Goal: Task Accomplishment & Management: Use online tool/utility

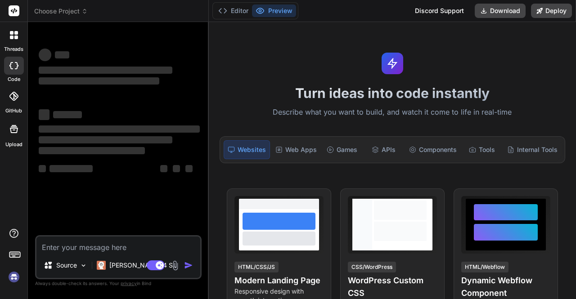
scroll to position [1, 0]
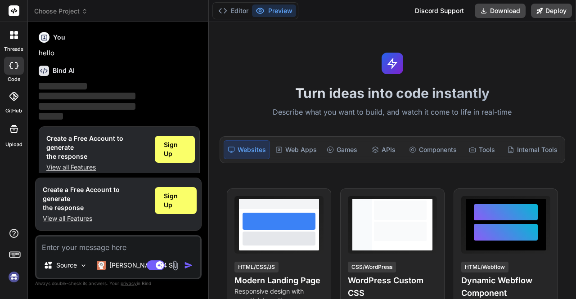
click at [115, 81] on p "‌" at bounding box center [119, 86] width 161 height 10
click at [180, 146] on span "Sign Up" at bounding box center [175, 149] width 22 height 18
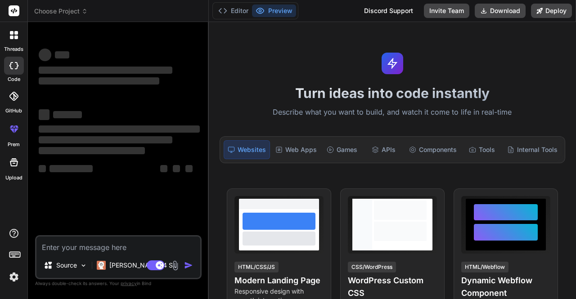
scroll to position [0, 0]
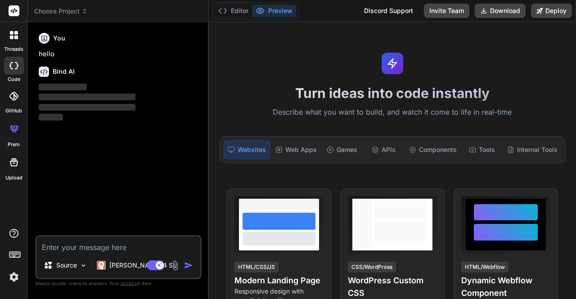
type textarea "x"
click at [72, 246] on textarea at bounding box center [118, 245] width 164 height 16
paste textarea "Build a 3-page **static** marketing site for a small local business that design…"
type textarea "Build a 3-page **static** marketing site for a small local business that design…"
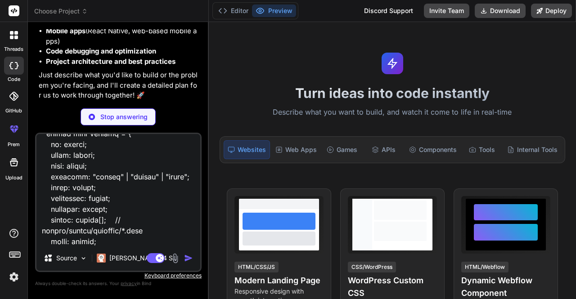
scroll to position [122, 0]
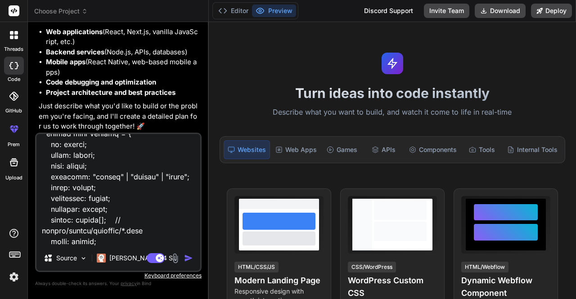
type textarea "x"
type textarea "Build a 3-page **static** marketing site for a small local business that design…"
click at [184, 257] on div "Agent Mode. When this toggle is activated, AI automatically makes decisions, re…" at bounding box center [171, 258] width 52 height 11
click at [189, 257] on img "button" at bounding box center [188, 258] width 9 height 9
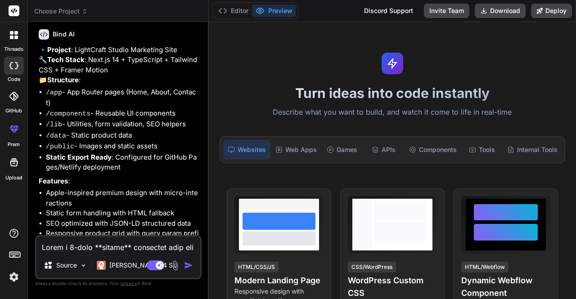
scroll to position [1003, 0]
type textarea "x"
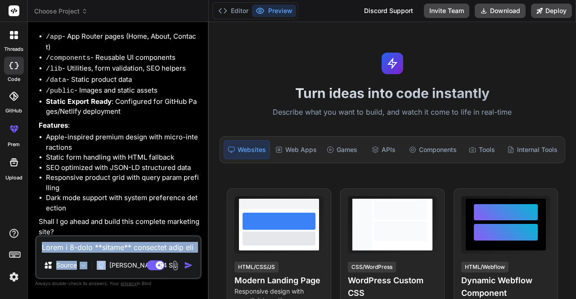
drag, startPoint x: 106, startPoint y: 261, endPoint x: 110, endPoint y: 247, distance: 14.0
click at [110, 247] on div "Source Claude 4 S.. Agent Mode. When this toggle is activated, AI automatically…" at bounding box center [118, 257] width 167 height 44
click at [110, 247] on textarea at bounding box center [118, 245] width 164 height 16
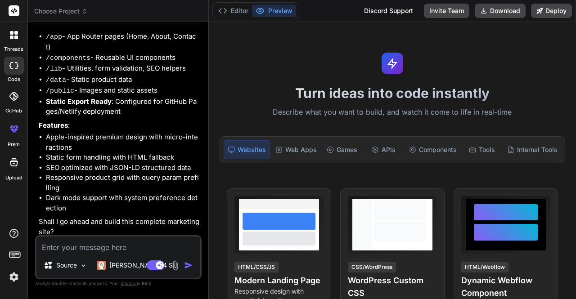
type textarea "Y"
type textarea "x"
type textarea "Ye"
type textarea "x"
type textarea "Yes"
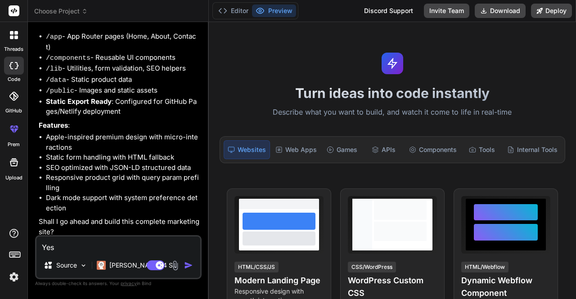
type textarea "x"
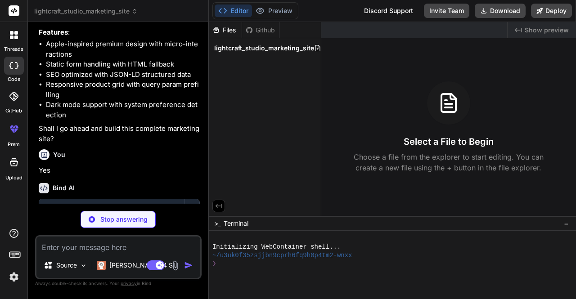
scroll to position [1200, 0]
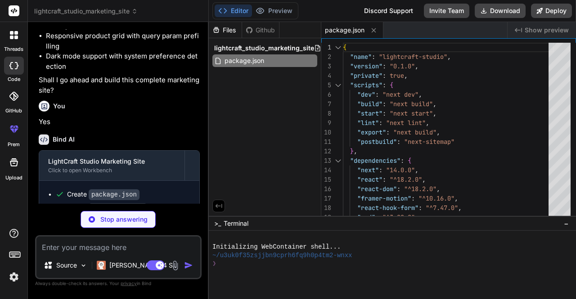
type textarea "x"
type textarea "} module.exports = nextConfig"
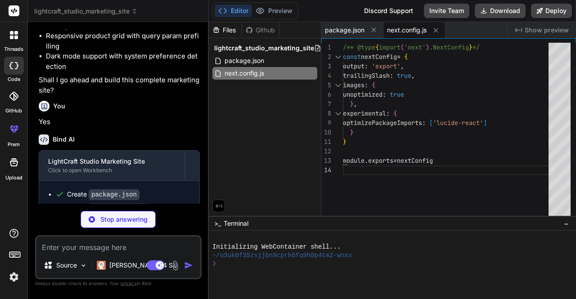
type textarea "x"
type textarea "allow: '/', }, ], }, }"
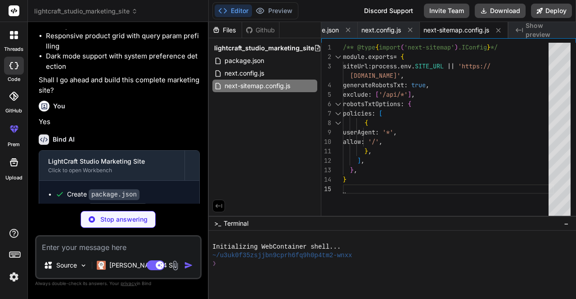
scroll to position [1240, 0]
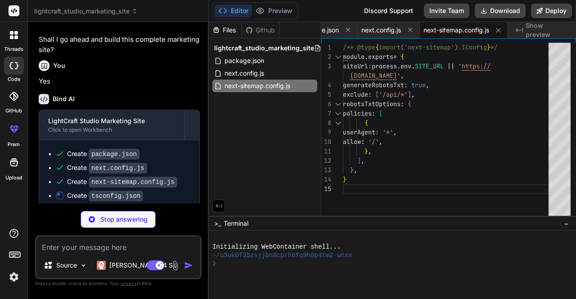
type textarea "x"
type textarea ""paths": { "@/*": ["./src/*"] } }, "include": ["next-env.d.ts", "**/*.ts", "**/…"
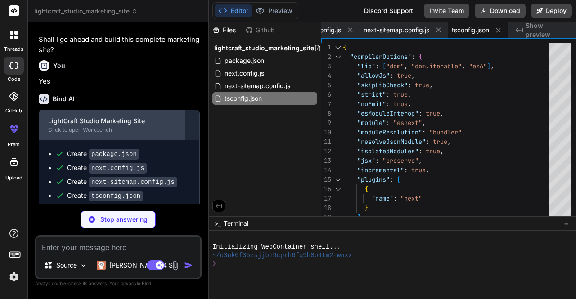
scroll to position [1254, 0]
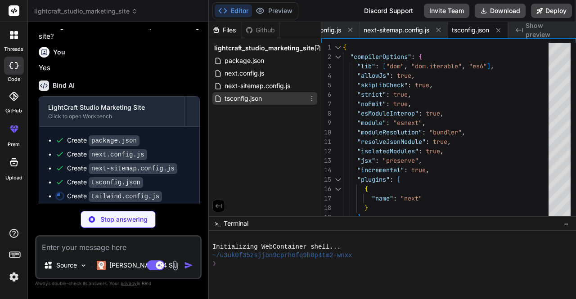
type textarea "x"
type textarea "}, plugins: [], }"
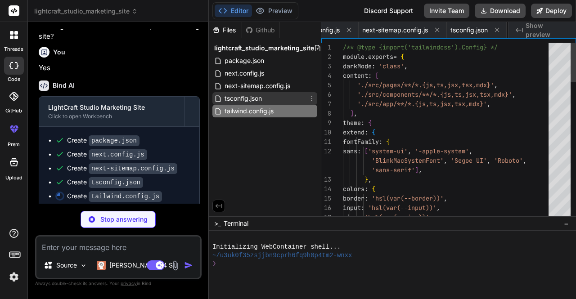
scroll to position [0, 159]
type textarea "x"
type textarea "*::after { animation-duration: 0.01ms !important; animation-iteration-count: 1 …"
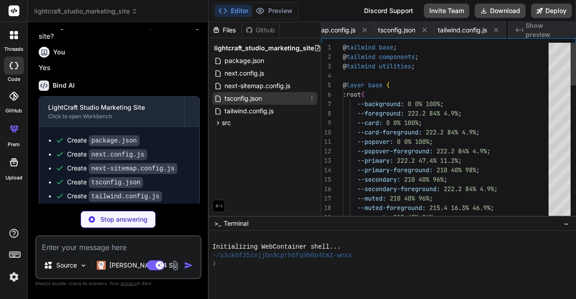
scroll to position [0, 216]
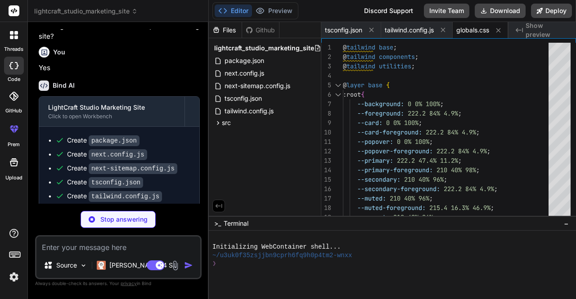
type textarea "x"
type textarea "<Footer /> </div> </Providers> </body> </html> ) }"
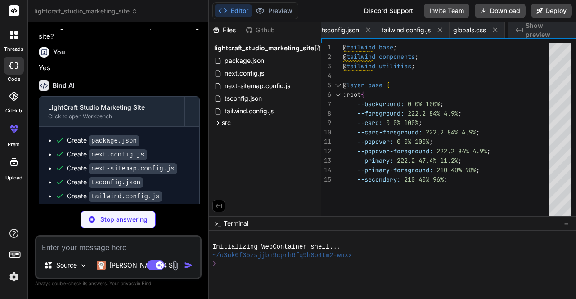
type textarea "x"
type textarea "<HowItWorks /> <CTASection /> </> ) }"
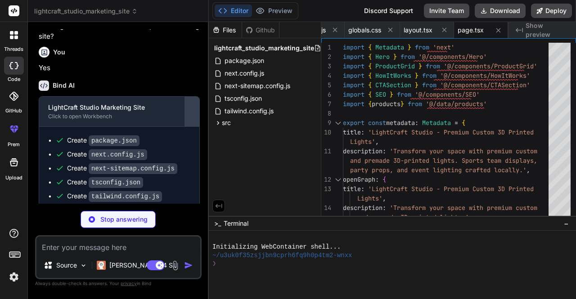
scroll to position [1308, 0]
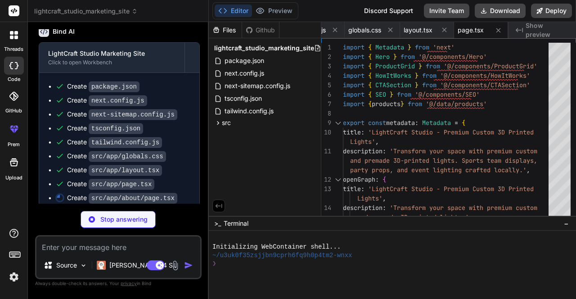
type textarea "x"
type textarea "</div> </div> </Container> </Section> </PageTransition> ) }"
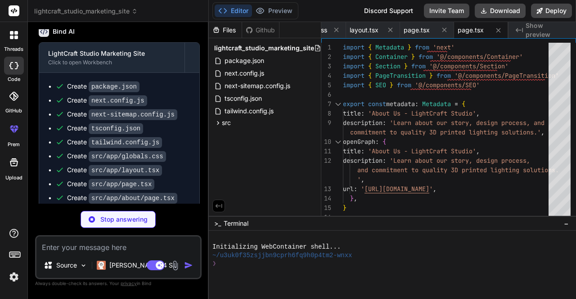
scroll to position [1321, 0]
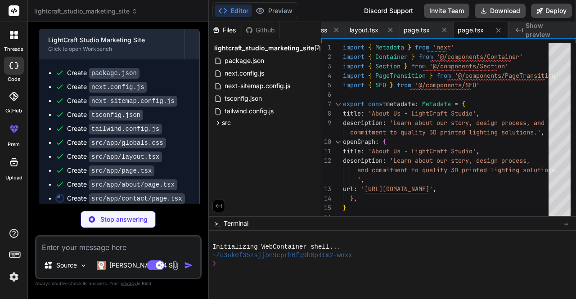
type textarea "x"
type textarea "<ContactForm /> </div> </div> </Container> </Section> </PageTransition> ) }"
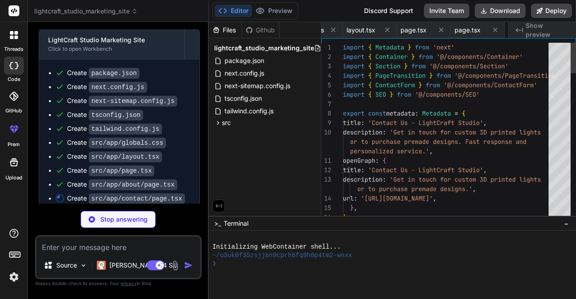
scroll to position [0, 432]
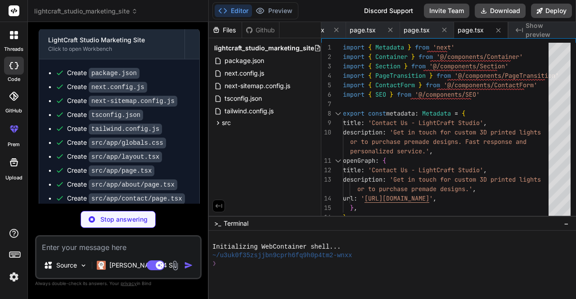
type textarea "x"
type textarea "enableSystem disableTransitionOnChange > {children} </ThemeProvider> ) }"
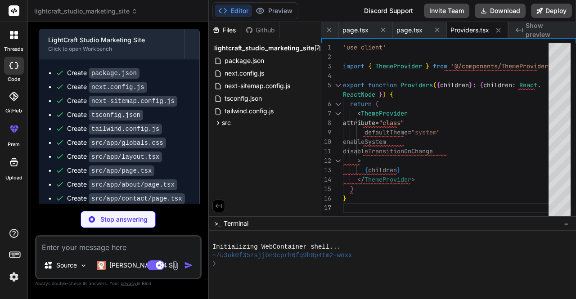
type textarea "x"
type textarea "return context }"
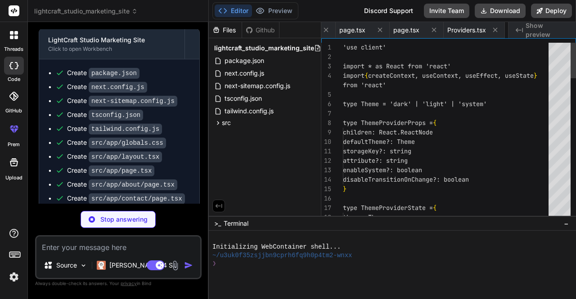
scroll to position [0, 571]
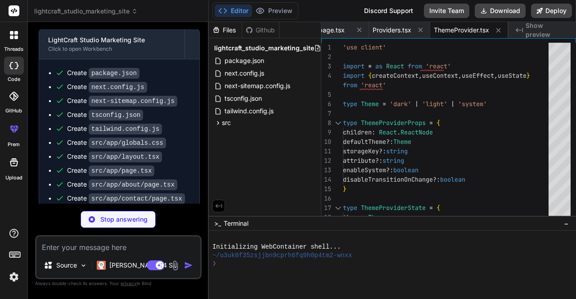
type textarea "x"
type textarea ") }"
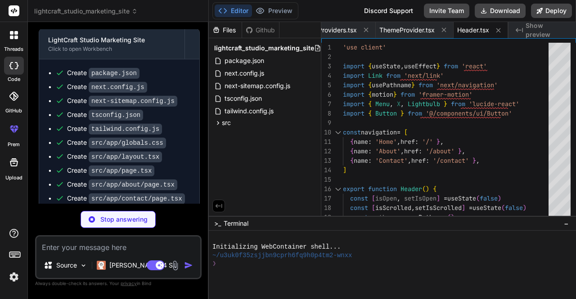
scroll to position [1393, 0]
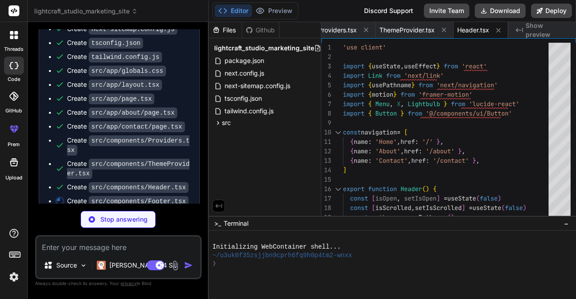
type textarea "x"
type textarea "<div className="border-t mt-12 pt-8 text-center text-sm text-muted-foreground">…"
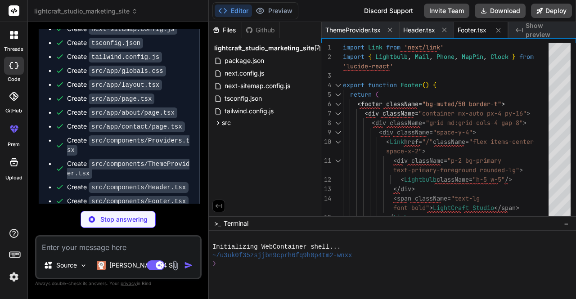
scroll to position [1407, 0]
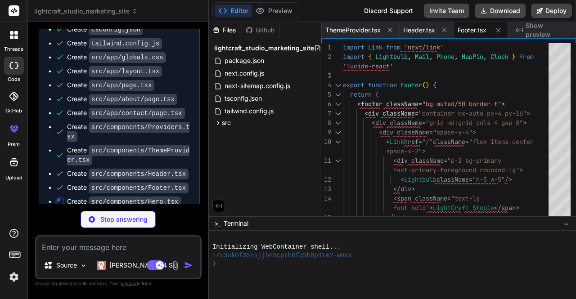
type textarea "x"
type textarea "/> </motion.div> </div> </Container> </section> ) }"
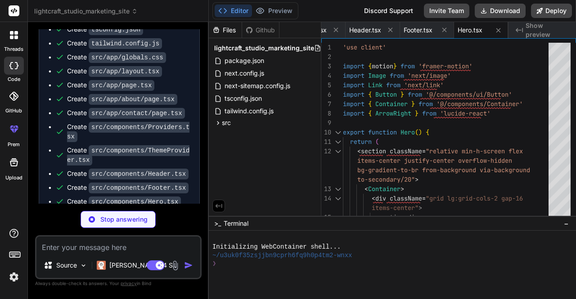
scroll to position [1429, 0]
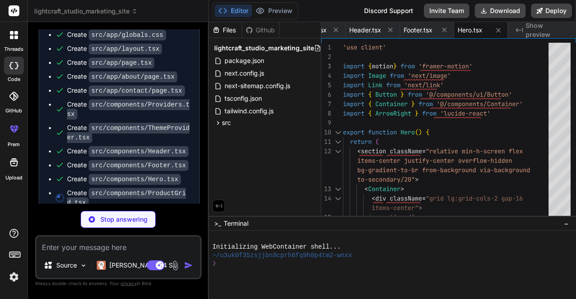
type textarea "x"
type textarea "> {[DOMAIN_NAME]((product) => ( <ProductCard key={[DOMAIN_NAME]} product={produ…"
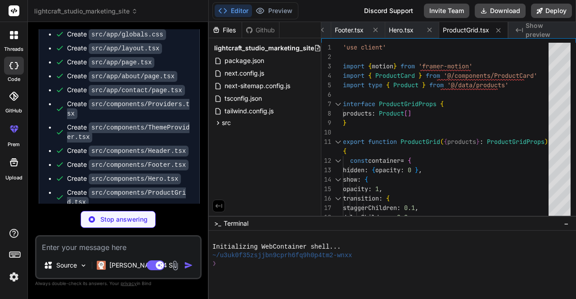
scroll to position [1452, 0]
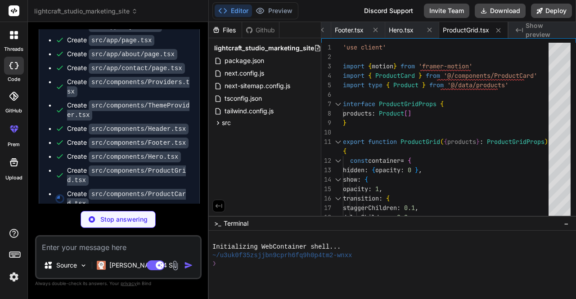
type textarea "x"
type textarea "</Button> </div> </div> </div> </motion.div> ) }"
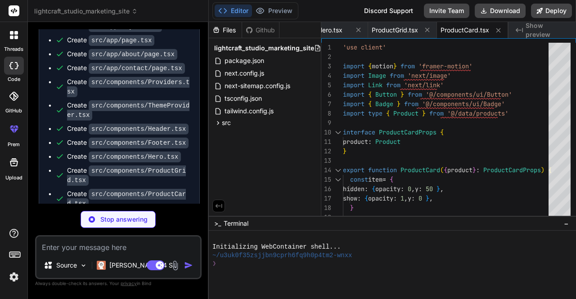
scroll to position [1474, 0]
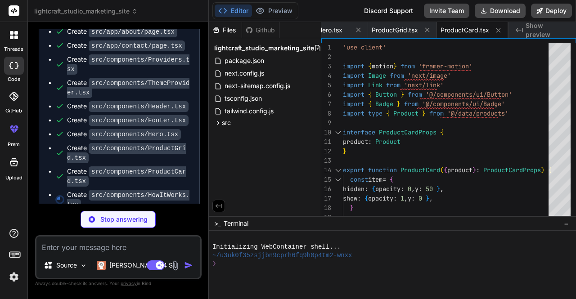
type textarea "x"
type textarea "</div> )} </motion.div> ))} </motion.div> </Container> </Section> ) }"
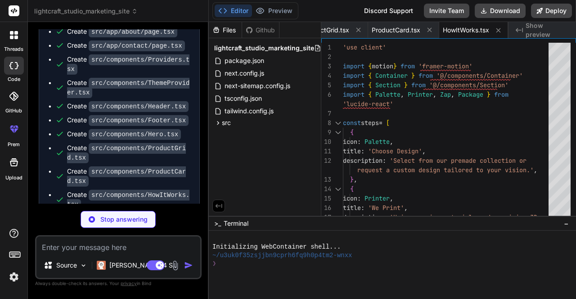
scroll to position [1497, 0]
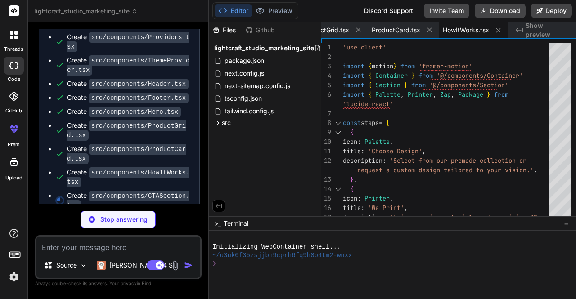
type textarea "x"
type textarea "<div className="absolute bottom-0 right-0 w-96 h-96 bg-white rounded-full trans…"
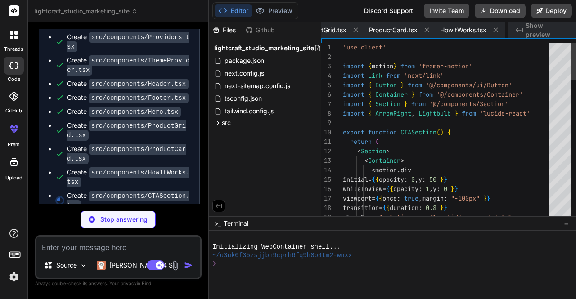
scroll to position [0, 1009]
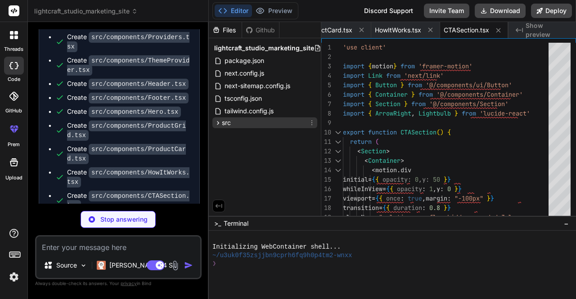
click at [219, 122] on icon at bounding box center [218, 123] width 8 height 8
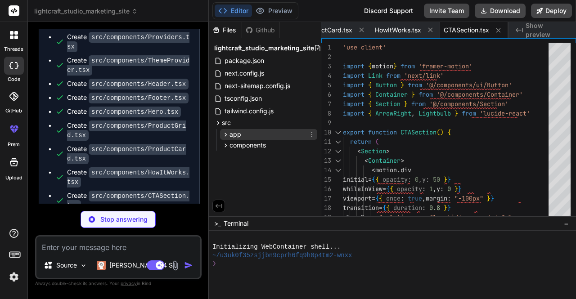
click at [227, 134] on icon at bounding box center [226, 135] width 8 height 8
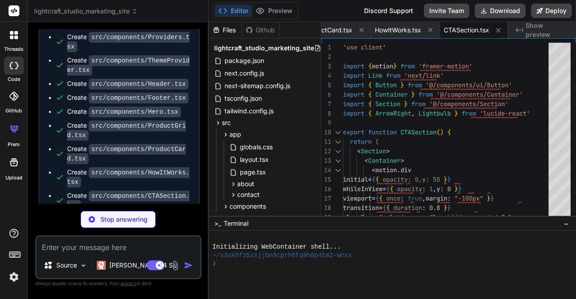
scroll to position [18, 0]
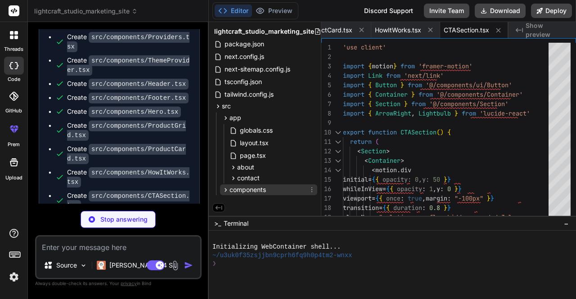
click at [226, 189] on icon at bounding box center [226, 190] width 8 height 8
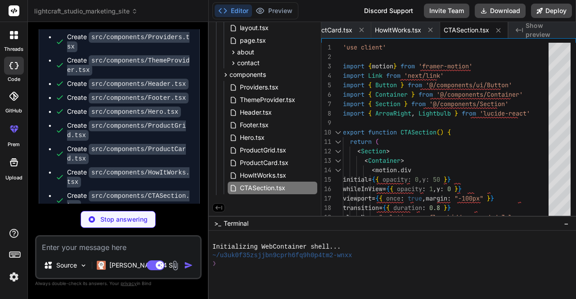
scroll to position [1519, 0]
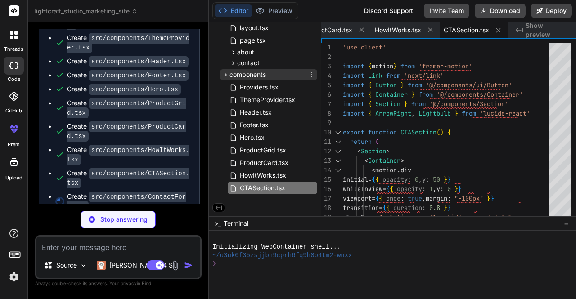
click at [239, 72] on span "components" at bounding box center [248, 74] width 36 height 9
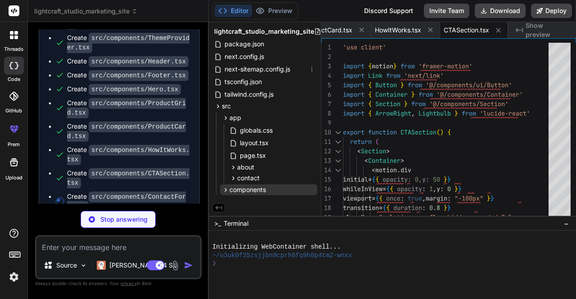
scroll to position [18, 0]
click at [219, 105] on icon at bounding box center [218, 107] width 8 height 8
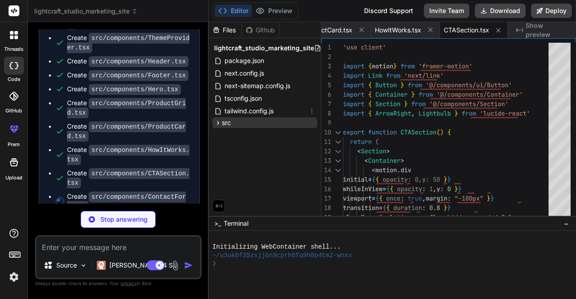
scroll to position [0, 0]
click at [218, 123] on icon at bounding box center [218, 123] width 8 height 8
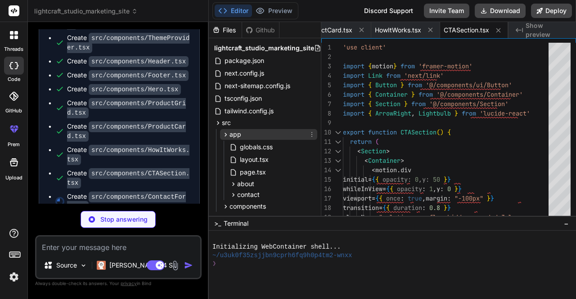
click at [233, 133] on span "app" at bounding box center [236, 134] width 12 height 9
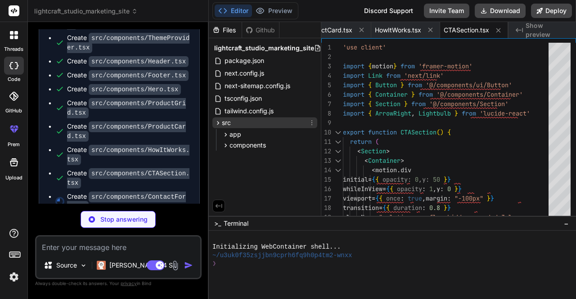
click at [222, 125] on span "src" at bounding box center [226, 122] width 9 height 9
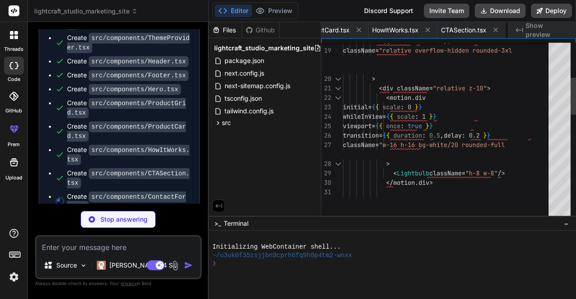
type textarea "x"
type textarea "By submitting this form, you agree to our privacy policy. We'll only use your i…"
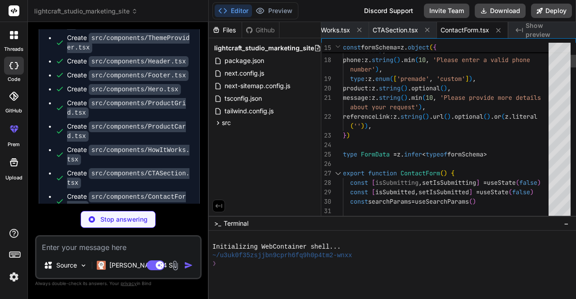
type textarea "x"
type textarea "return ( <div className={cn('container mx-auto px-4', className)}> {children} <…"
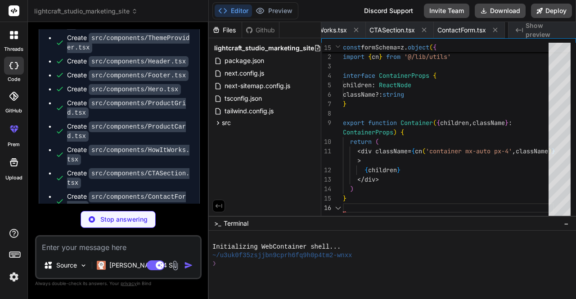
scroll to position [0, 1143]
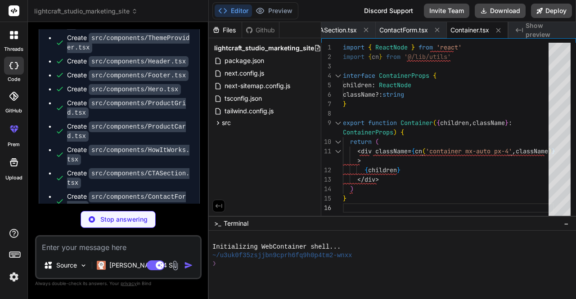
type textarea "x"
type textarea "return ( <section className={cn('py-24', className)}> {children} </section> ) }"
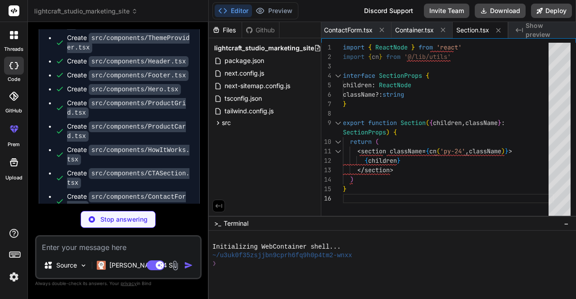
type textarea "x"
type textarea "> {children} </motion.div> ) }"
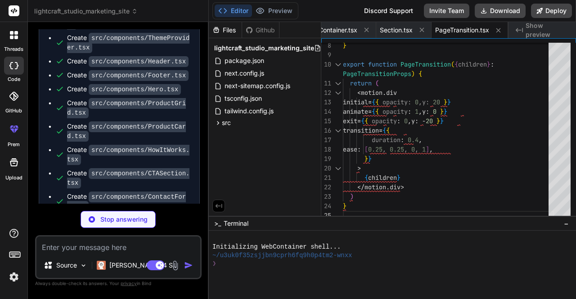
scroll to position [1591, 0]
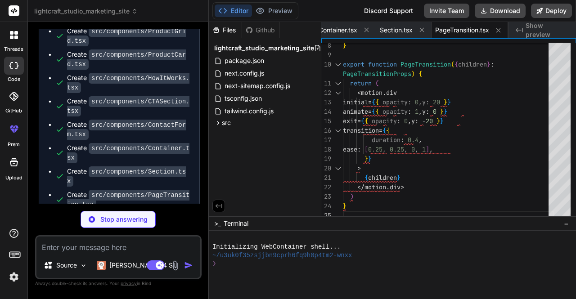
type textarea "x"
type textarea "type="application/ld+json" dangerouslySetInnerHTML={{ __html: JSON.stringify(js…"
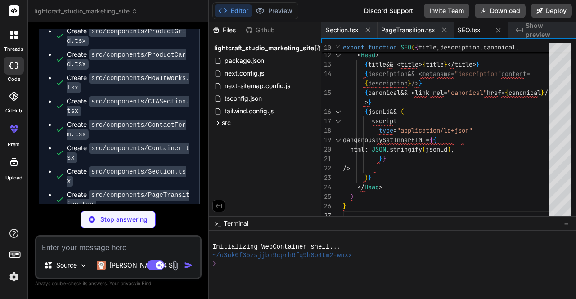
scroll to position [1614, 0]
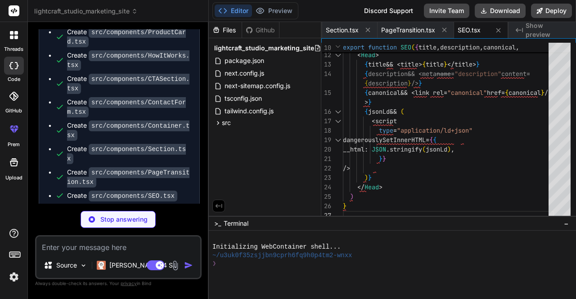
type textarea "x"
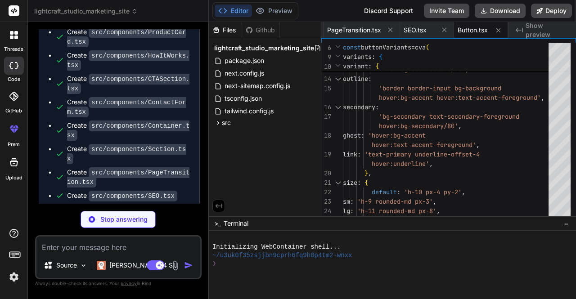
scroll to position [1627, 0]
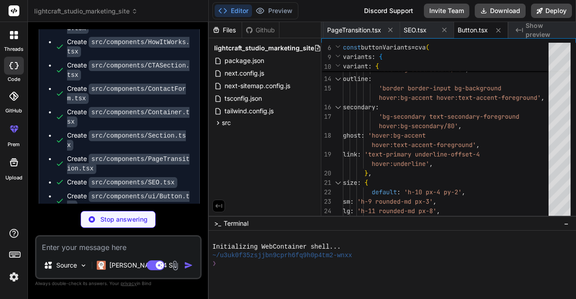
type textarea "x"
type textarea "Input.displayName = 'Input' export { Input }"
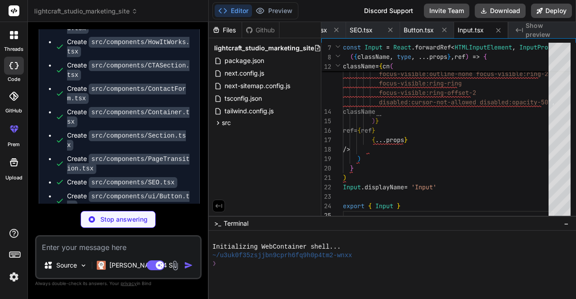
scroll to position [1650, 0]
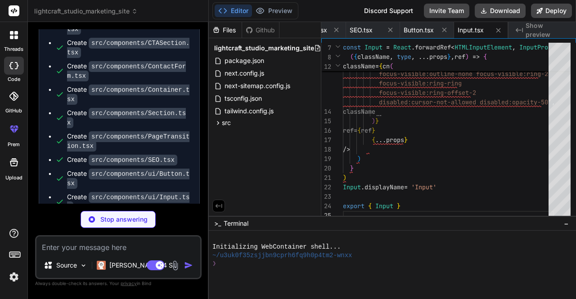
type textarea "x"
type textarea "export { Textarea }"
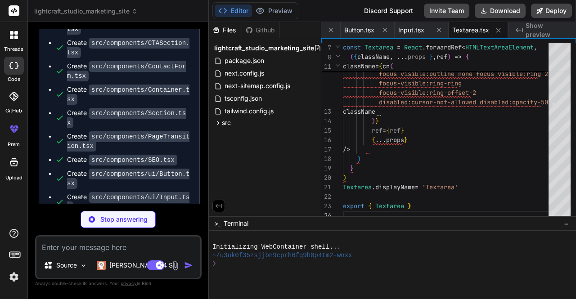
scroll to position [1663, 0]
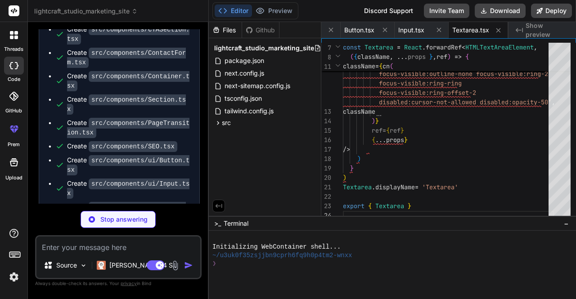
type textarea "x"
type textarea ")) Label.displayName = 'Label' export { Label }"
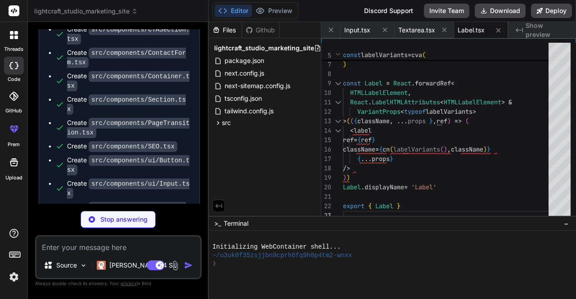
scroll to position [1677, 0]
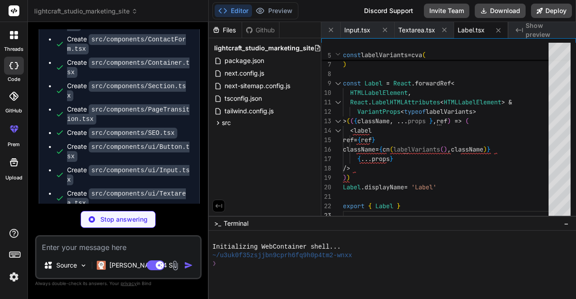
type textarea "x"
type textarea "className)} {...props} /> ) } export { Badge, badgeVariants }"
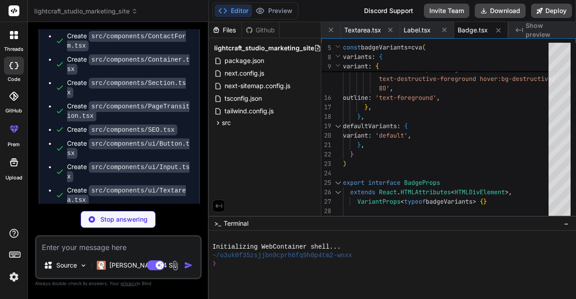
scroll to position [1690, 0]
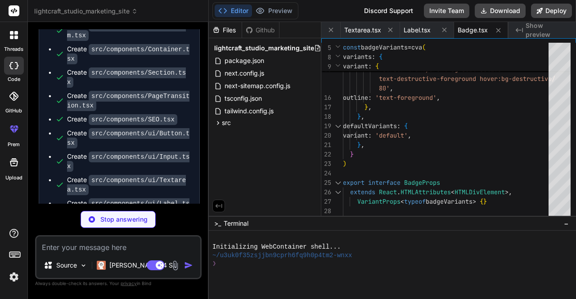
type textarea "x"
type textarea "q=80" ], short: "Custom gaming logo with RGB LED strips and multiple color mode…"
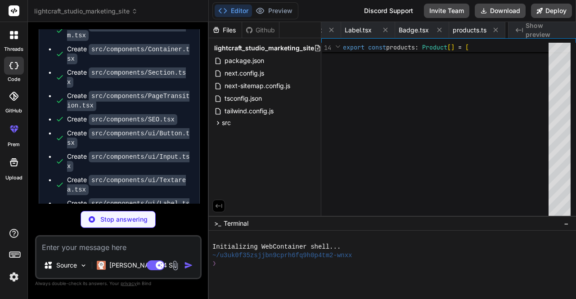
type textarea "x"
type textarea "import { type ClassValue, clsx } from 'clsx' import { twMerge } from 'tailwind-…"
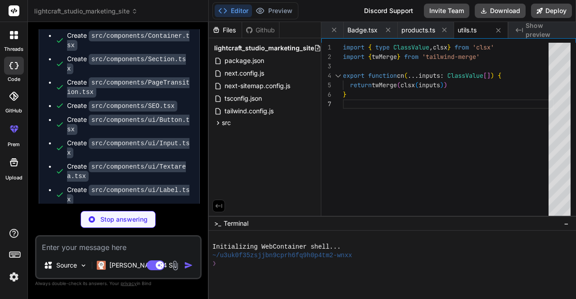
type textarea "x"
type textarea "User-agent: * Allow: / Sitemap: [URL][DOMAIN_NAME]"
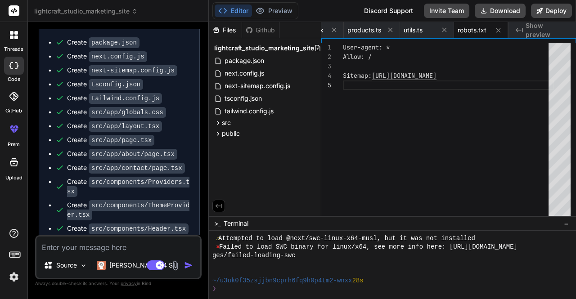
scroll to position [1752, 0]
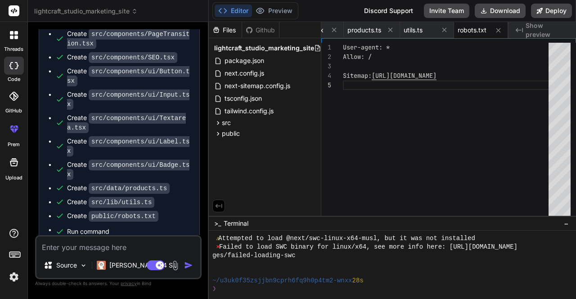
click at [260, 275] on div at bounding box center [387, 272] width 351 height 9
click at [523, 31] on div "Created with Pixso. Show preview" at bounding box center [543, 30] width 68 height 16
click at [226, 34] on div "Files" at bounding box center [225, 30] width 33 height 9
click at [261, 298] on div at bounding box center [392, 265] width 367 height 68
click at [271, 290] on div "❯ npm run dev" at bounding box center [387, 289] width 351 height 9
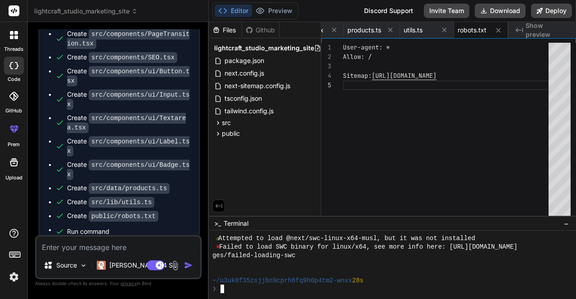
click at [17, 62] on icon at bounding box center [13, 65] width 9 height 7
click at [14, 65] on icon at bounding box center [13, 65] width 9 height 7
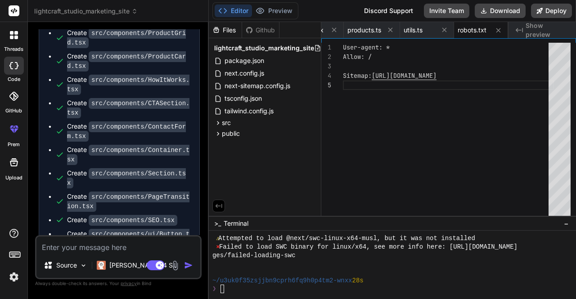
scroll to position [1752, 0]
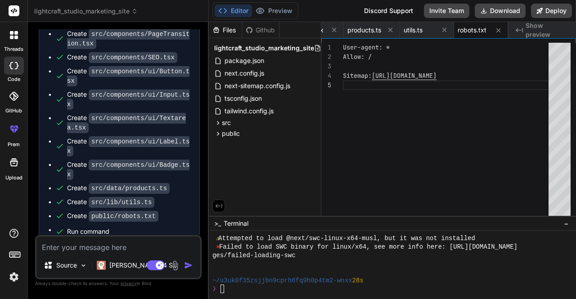
click at [14, 68] on icon at bounding box center [13, 65] width 9 height 7
type textarea "x"
click at [16, 10] on icon at bounding box center [14, 10] width 7 height 5
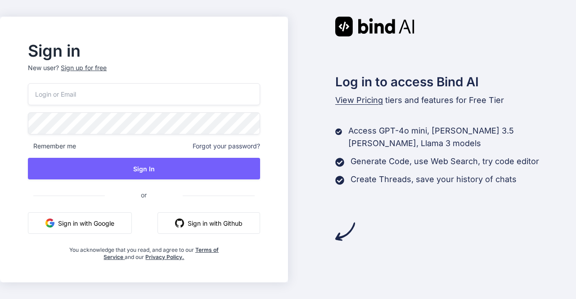
click at [95, 225] on button "Sign in with Google" at bounding box center [80, 223] width 104 height 22
click at [93, 213] on button "Sign in with Google" at bounding box center [80, 223] width 104 height 22
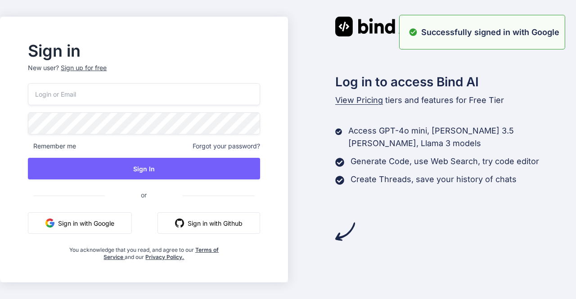
click at [297, 83] on div "Log in to access Bind AI View Pricing tiers and features for Free Tier Access G…" at bounding box center [432, 129] width 288 height 225
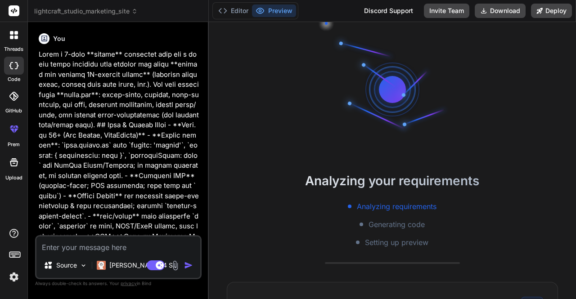
scroll to position [17, 0]
click at [14, 84] on div "GitHub" at bounding box center [13, 99] width 27 height 32
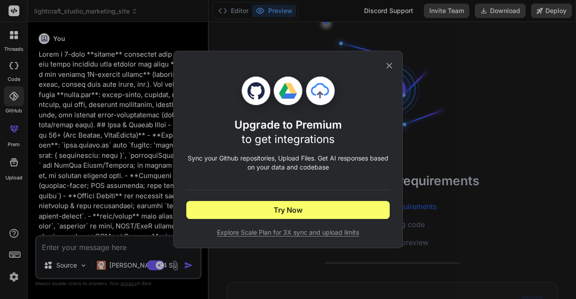
click at [14, 63] on div "Upgrade to Premium to get integrations Sync your Github repositories, Upload Fi…" at bounding box center [288, 149] width 576 height 299
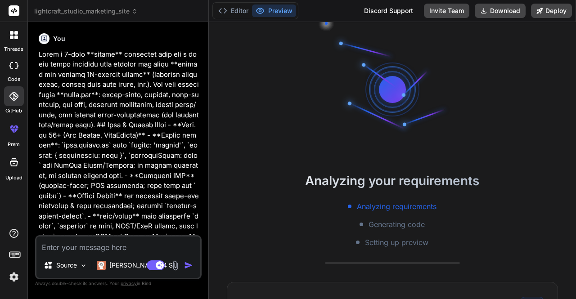
click at [14, 80] on label "code" at bounding box center [14, 80] width 13 height 8
click at [14, 65] on icon at bounding box center [13, 65] width 9 height 7
click at [14, 45] on label "threads" at bounding box center [13, 49] width 19 height 8
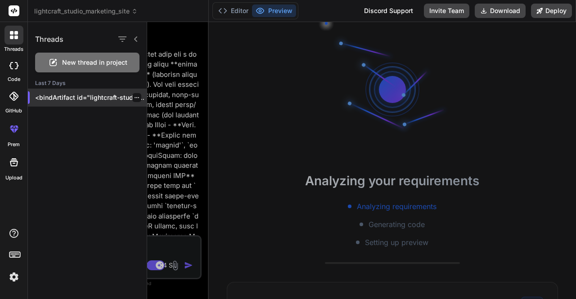
click at [135, 97] on icon "button" at bounding box center [137, 97] width 5 height 1
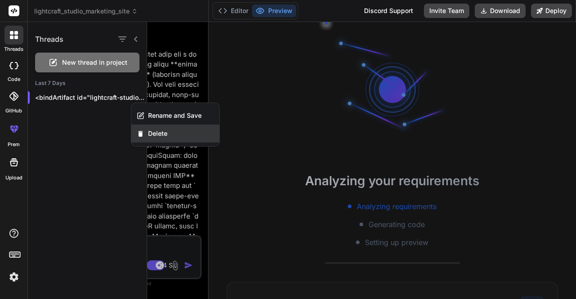
click at [165, 135] on span "Delete" at bounding box center [157, 133] width 19 height 9
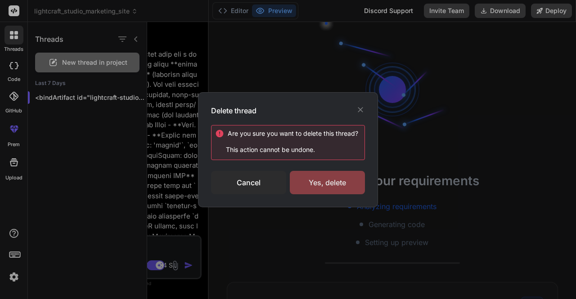
click at [347, 184] on div "Yes, delete" at bounding box center [327, 182] width 75 height 23
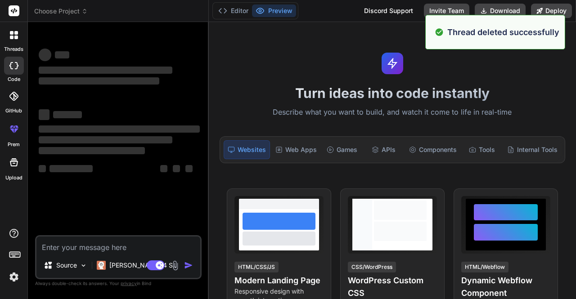
scroll to position [50, 0]
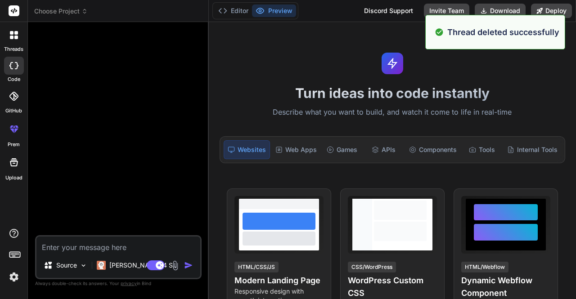
click at [100, 246] on textarea at bounding box center [118, 245] width 164 height 16
paste textarea "Build a simple, fully static 3-page website for a small local business that sel…"
type textarea "x"
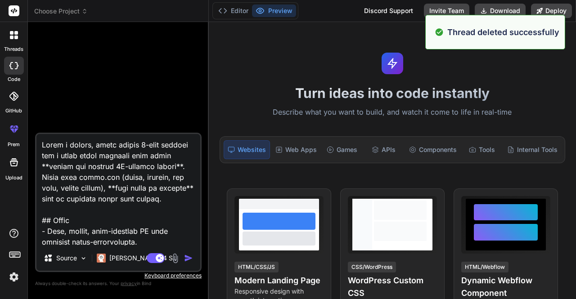
scroll to position [1404, 0]
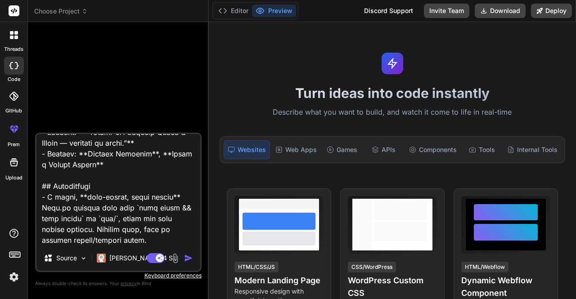
type textarea "Build a simple, fully static 3-page website for a small local business that sel…"
click at [188, 263] on div "Agent Mode. When this toggle is activated, AI automatically makes decisions, re…" at bounding box center [171, 258] width 52 height 11
click at [188, 257] on img "button" at bounding box center [188, 258] width 9 height 9
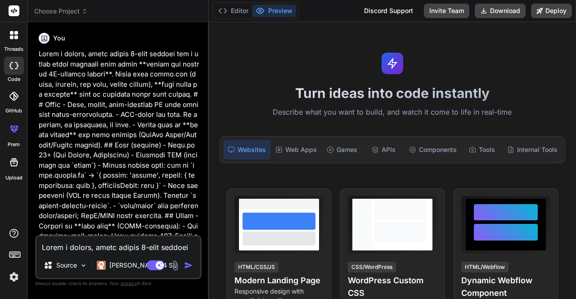
type textarea "x"
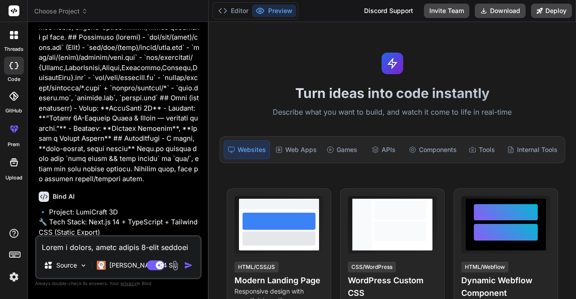
scroll to position [849, 0]
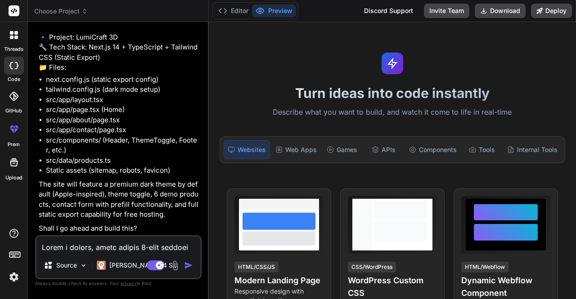
click at [95, 243] on textarea at bounding box center [118, 245] width 164 height 16
type textarea "x"
type textarea "Y"
type textarea "x"
type textarea "Ye"
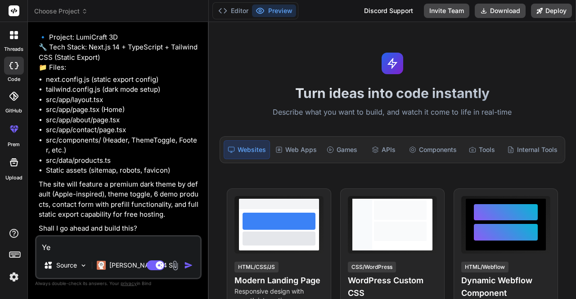
type textarea "x"
type textarea "Yes"
type textarea "x"
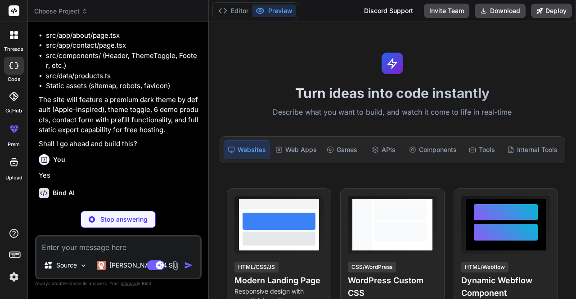
scroll to position [942, 0]
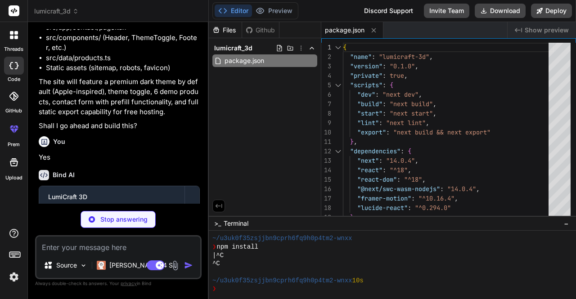
type textarea "x"
type textarea "} module.exports = nextConfig"
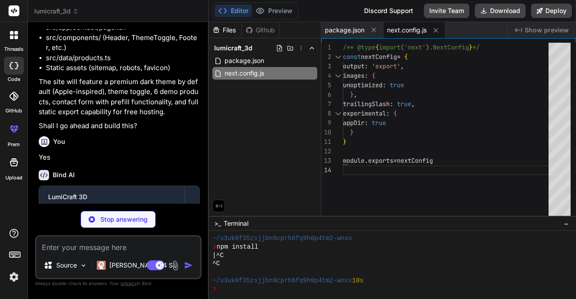
type textarea "x"
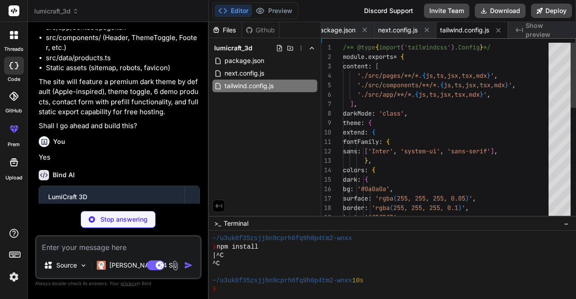
type textarea "x"
type textarea "module.exports = { plugins: { tailwindcss: {}, autoprefixer: {}, }, }"
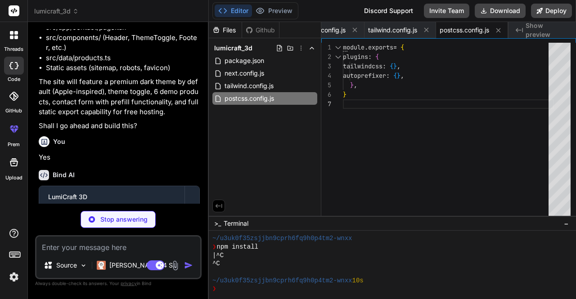
type textarea "x"
type textarea ""baseUrl": ".", "paths": { "@/*": ["./src/*"] } }, "include": ["next-env.d.ts",…"
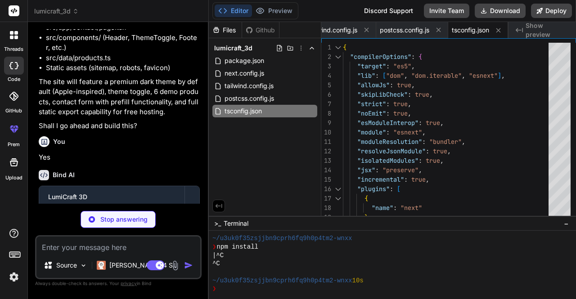
type textarea "x"
type textarea "</main> <Footer /> </div> </ThemeProvider> </body> </html> ) }"
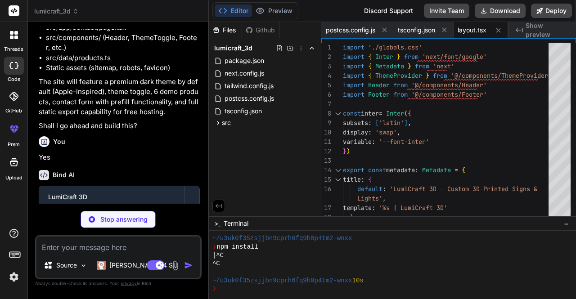
type textarea "x"
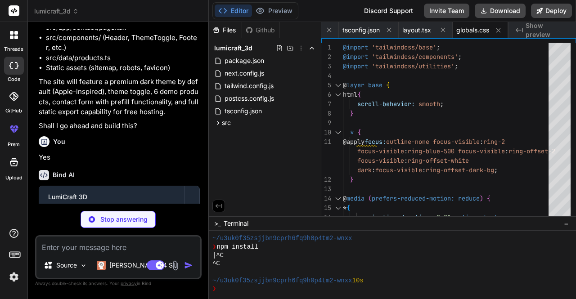
type textarea "x"
type textarea ") }"
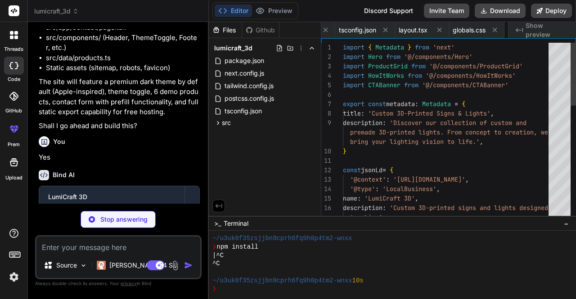
scroll to position [0, 308]
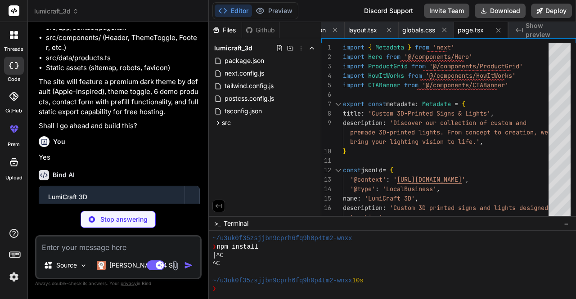
type textarea "x"
type textarea "}"
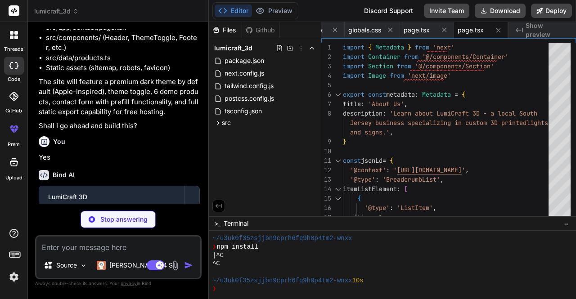
type textarea "x"
type textarea "</Container> </Section> </> ) }"
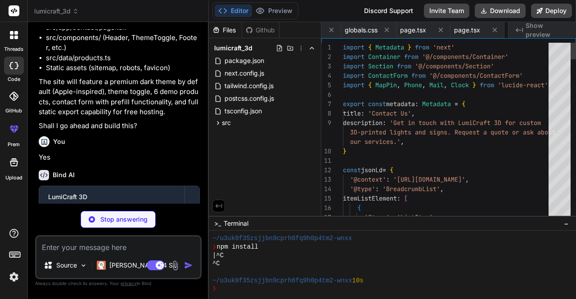
scroll to position [0, 416]
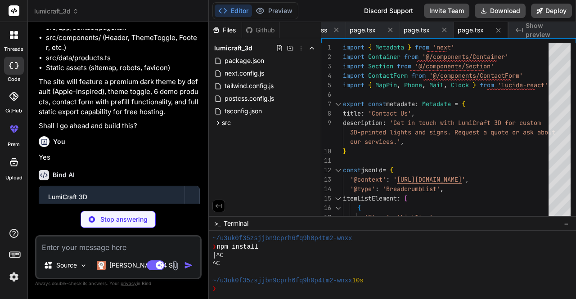
type textarea "x"
type textarea "export function useTheme() { const context = useContext(ThemeContext) if (conte…"
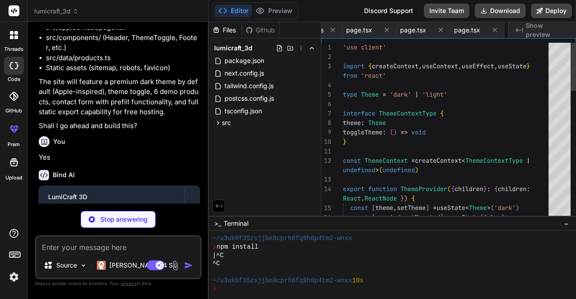
scroll to position [0, 494]
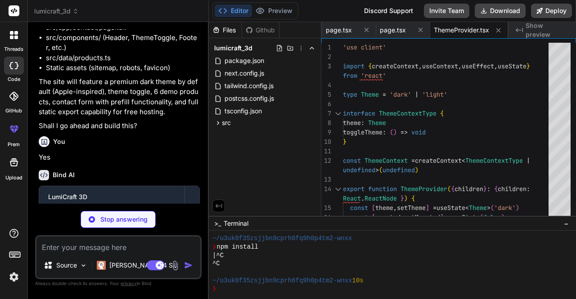
type textarea "x"
type textarea "}"
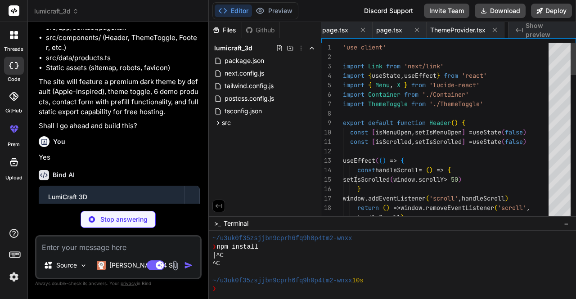
scroll to position [0, 548]
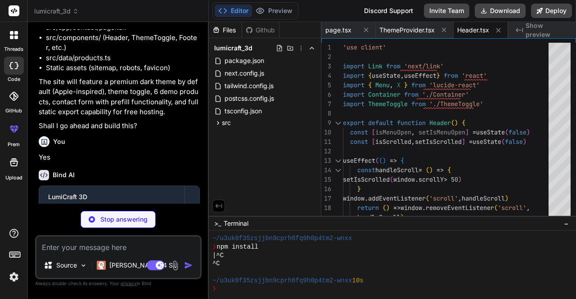
type textarea "x"
type textarea ") : ( <Moon className="w-5 h-5 text-gray-600" /> )} </button> ) }"
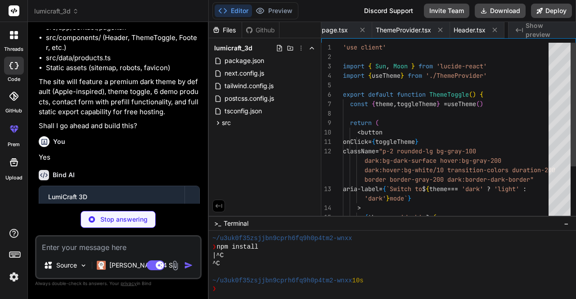
scroll to position [0, 621]
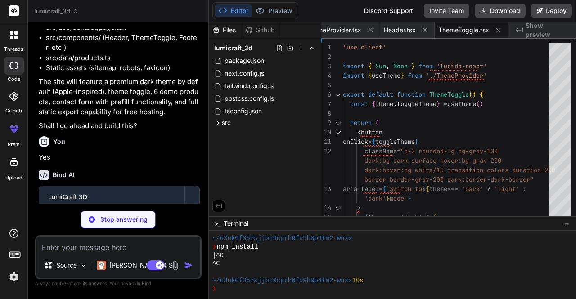
type textarea "x"
type textarea "</Container> </footer> ) }"
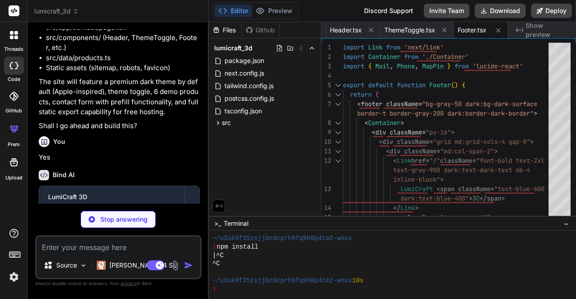
type textarea "x"
type textarea "{children} </div> ) }"
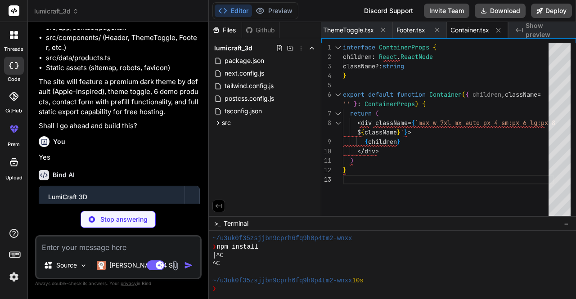
type textarea "x"
type textarea "</section> ) }"
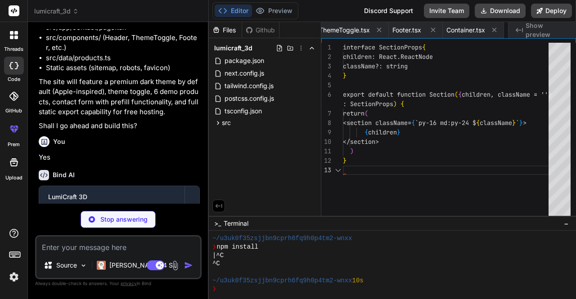
scroll to position [0, 792]
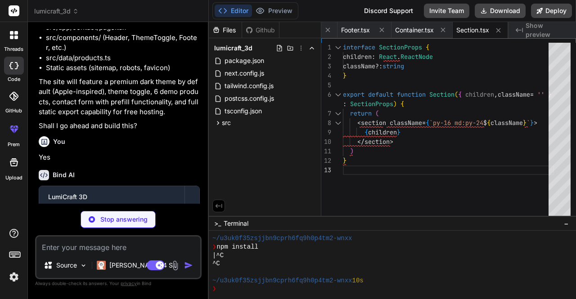
type textarea "x"
type textarea "w-32 h-32 bg-purple-600/10 rounded-full blur-xl"></div> </div> </div> </Contain…"
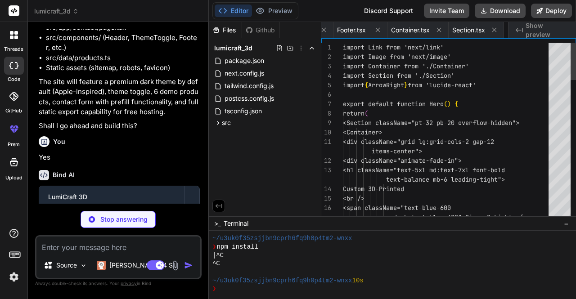
scroll to position [0, 846]
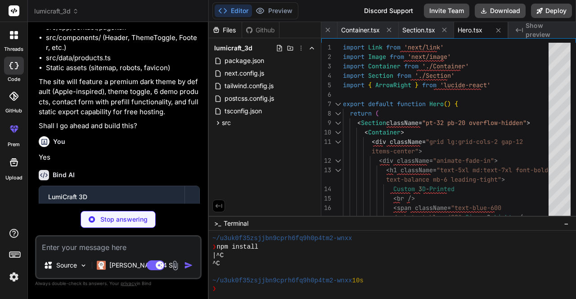
type textarea "x"
type textarea "}"
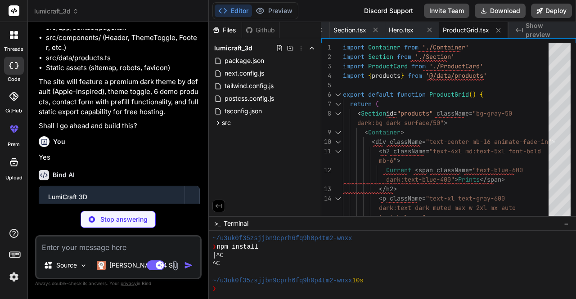
type textarea "x"
type textarea "</> ) }"
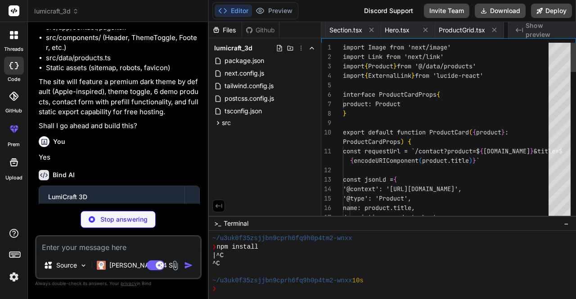
scroll to position [0, 986]
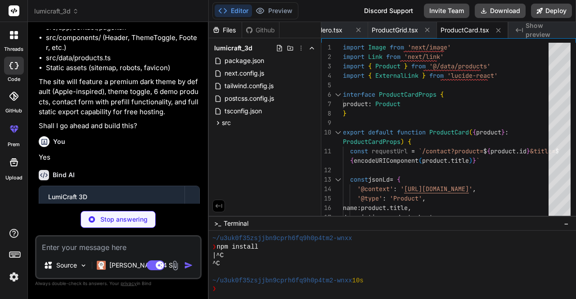
type textarea "x"
type textarea "</Container> </Section> ) }"
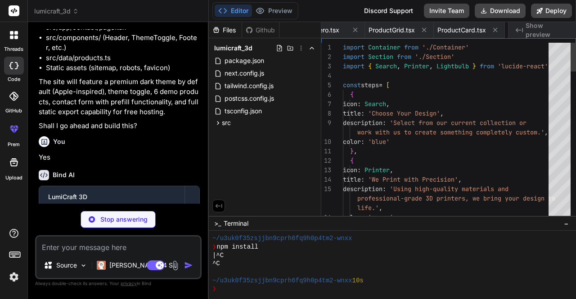
scroll to position [0, 1055]
type textarea "x"
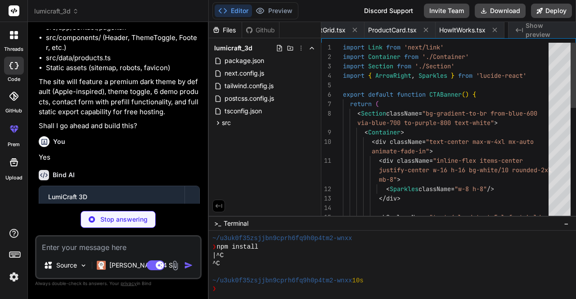
scroll to position [0, 1121]
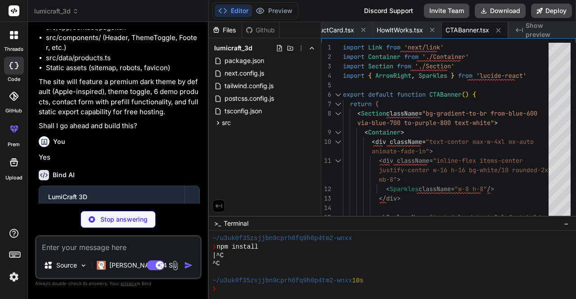
type textarea "x"
type textarea "* Required fields. We typically respond within 24 hours. </p> </form> ) }"
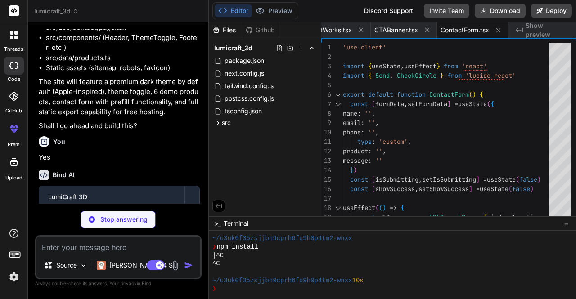
type textarea "x"
type textarea "photo-1572736090687-a4d64c3cd56c?w=400&h=300&fit=crop&q=80', short: 'Organic le…"
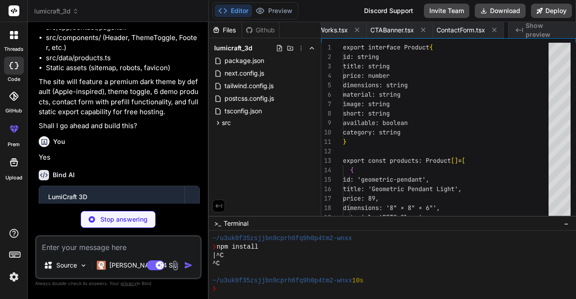
scroll to position [0, 1248]
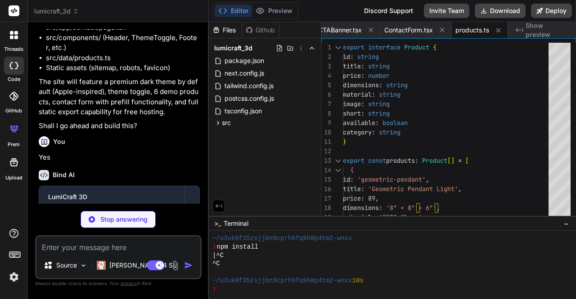
type textarea "x"
type textarea "</urlset>"
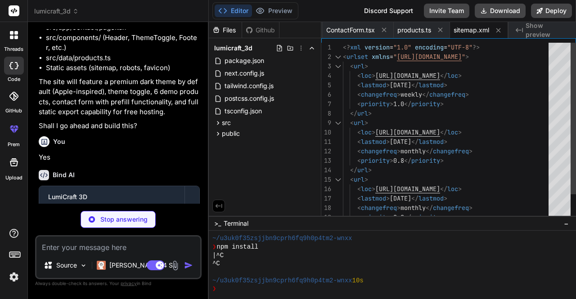
type textarea "x"
type textarea "User-agent: * Allow: / Sitemap: https://lumicraft3d.com/sitemap.xml"
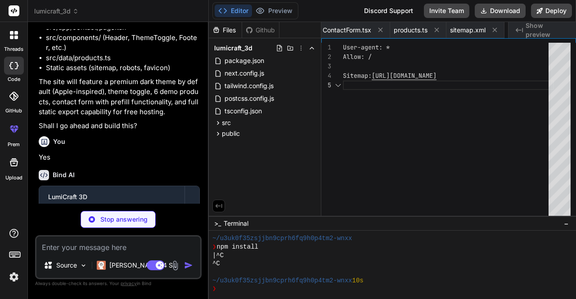
scroll to position [0, 1360]
type textarea "x"
type textarea "# Placeholder for favicon.ico - replace with actual favicon"
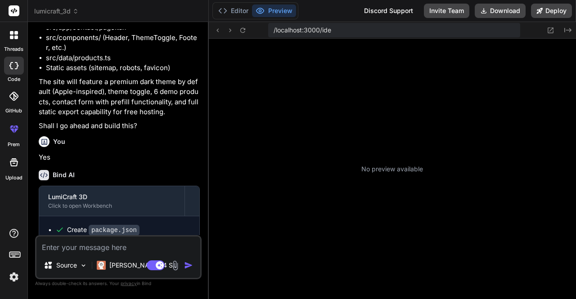
type textarea "x"
